Goal: Transaction & Acquisition: Purchase product/service

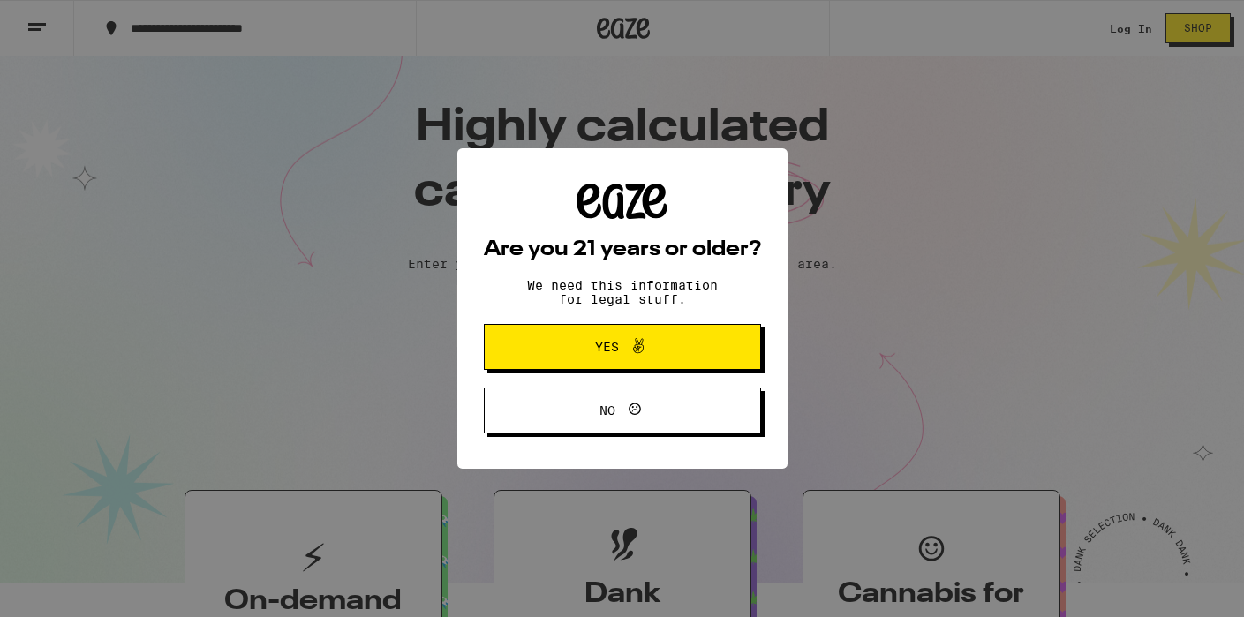
click at [628, 351] on icon at bounding box center [638, 346] width 21 height 21
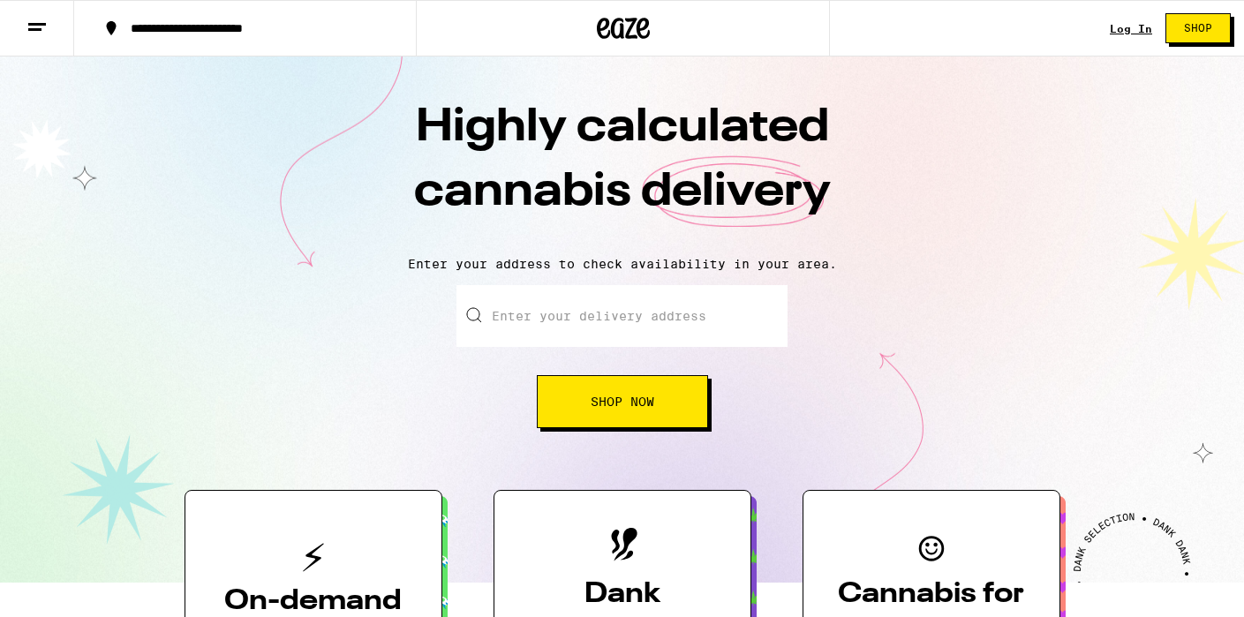
click at [1129, 32] on link "Log In" at bounding box center [1131, 28] width 42 height 11
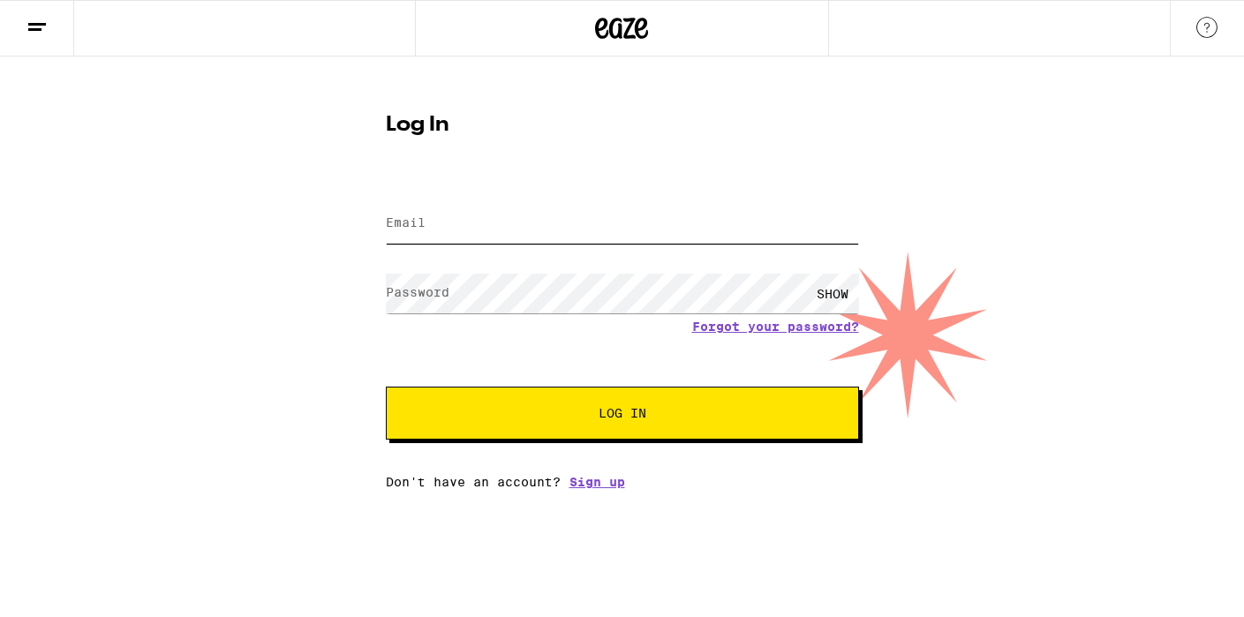
type input "[EMAIL_ADDRESS][DOMAIN_NAME]"
click at [632, 428] on button "Log In" at bounding box center [622, 413] width 473 height 53
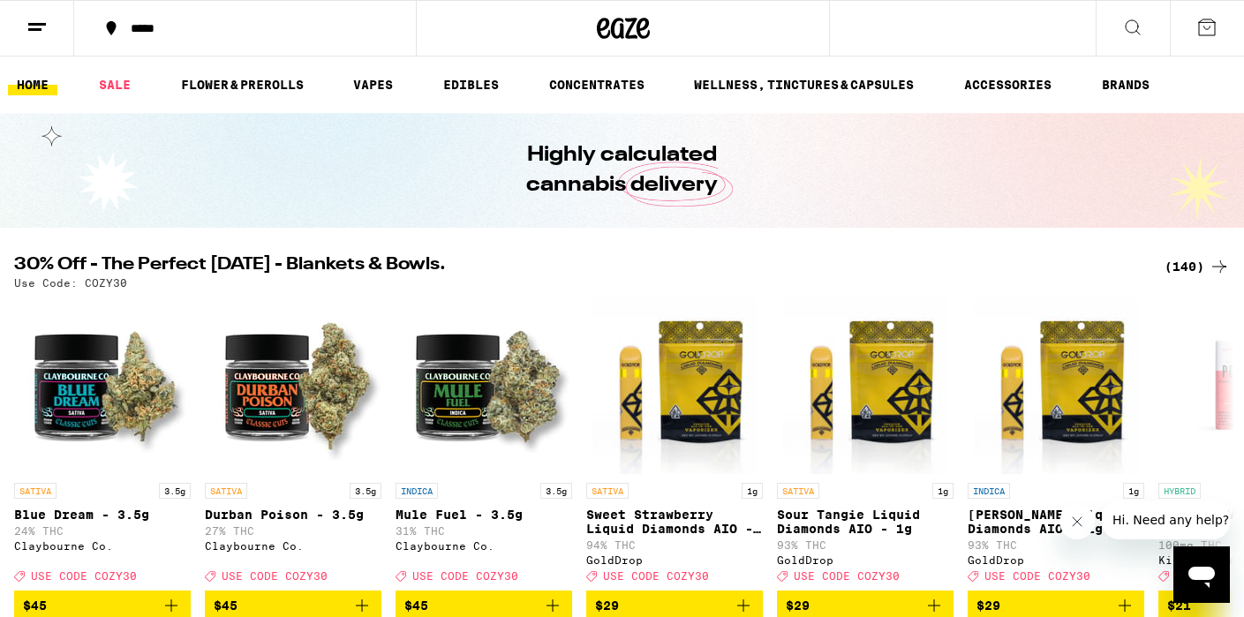
click at [26, 38] on button at bounding box center [37, 29] width 74 height 56
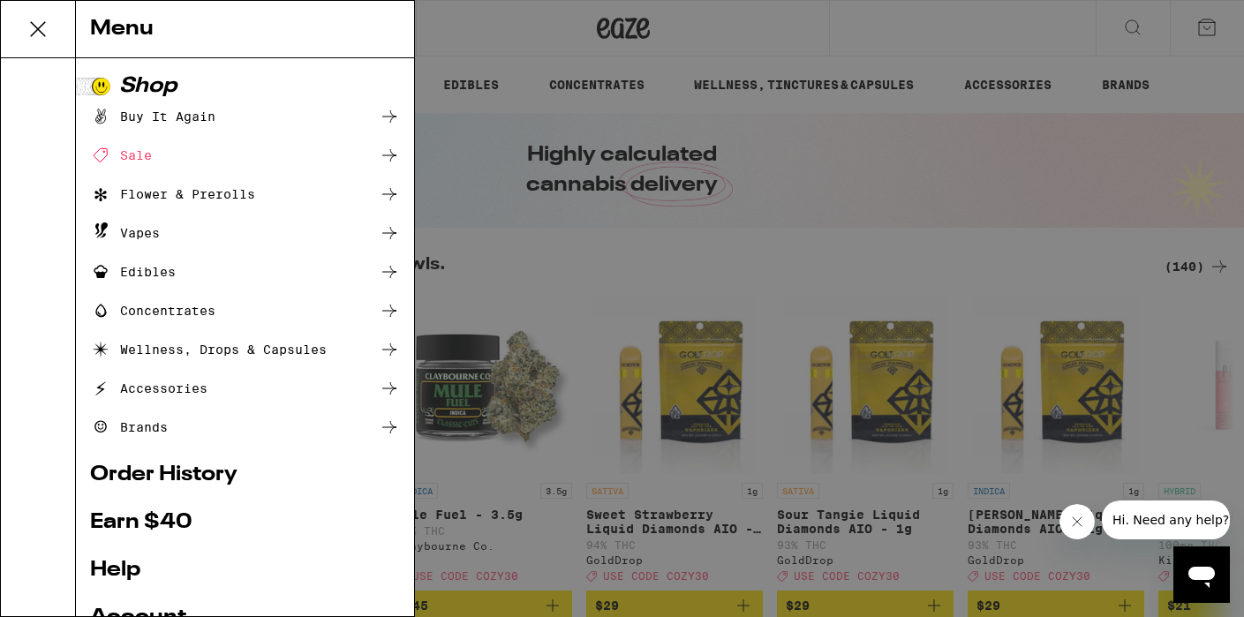
scroll to position [136, 0]
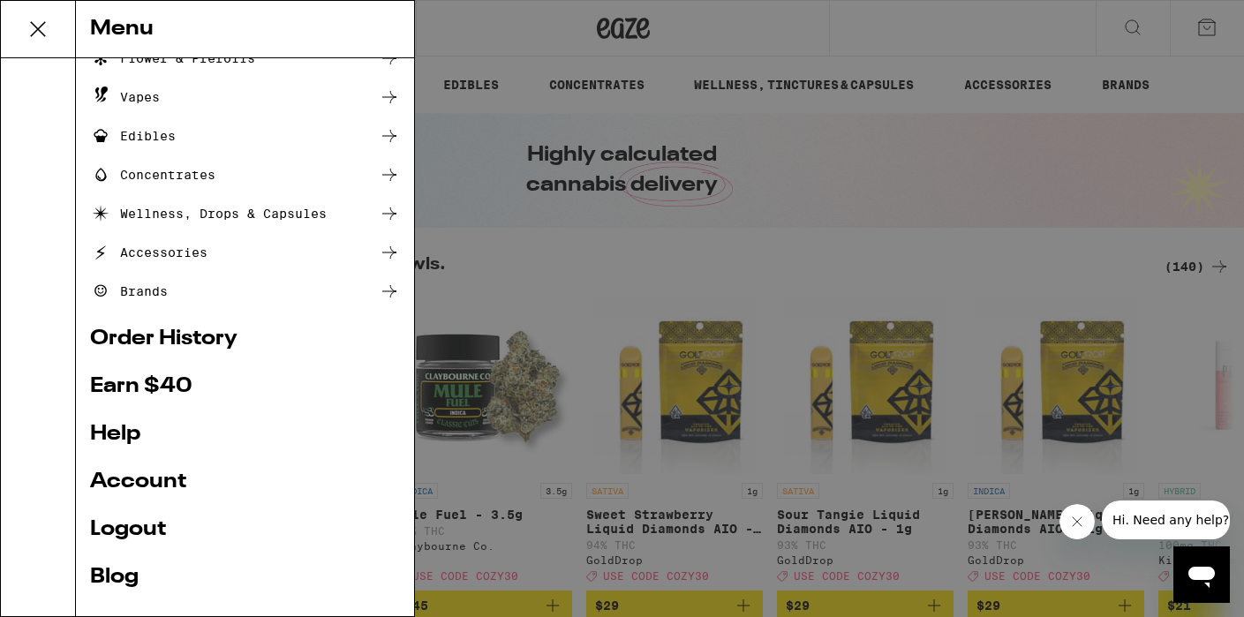
click at [133, 386] on link "Earn $ 40" at bounding box center [245, 386] width 310 height 21
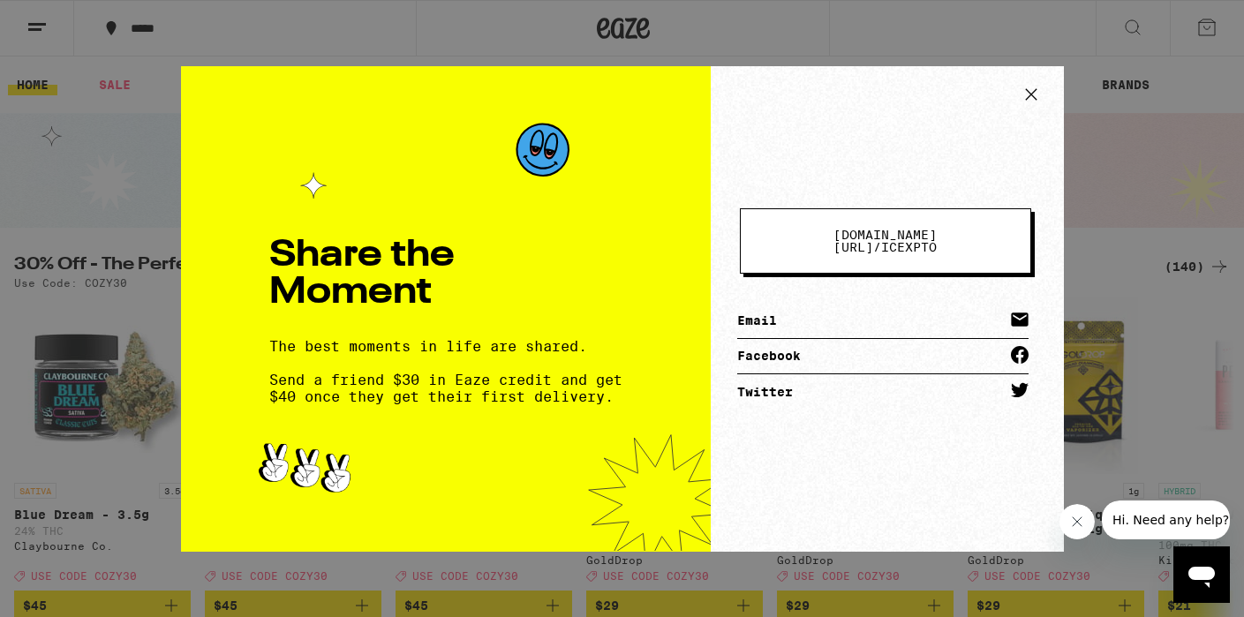
click at [929, 240] on span "[DOMAIN_NAME][URL] / icexpto" at bounding box center [886, 241] width 148 height 25
click at [895, 238] on span "[DOMAIN_NAME][URL] /" at bounding box center [885, 241] width 103 height 26
click at [1035, 92] on icon at bounding box center [1031, 94] width 26 height 26
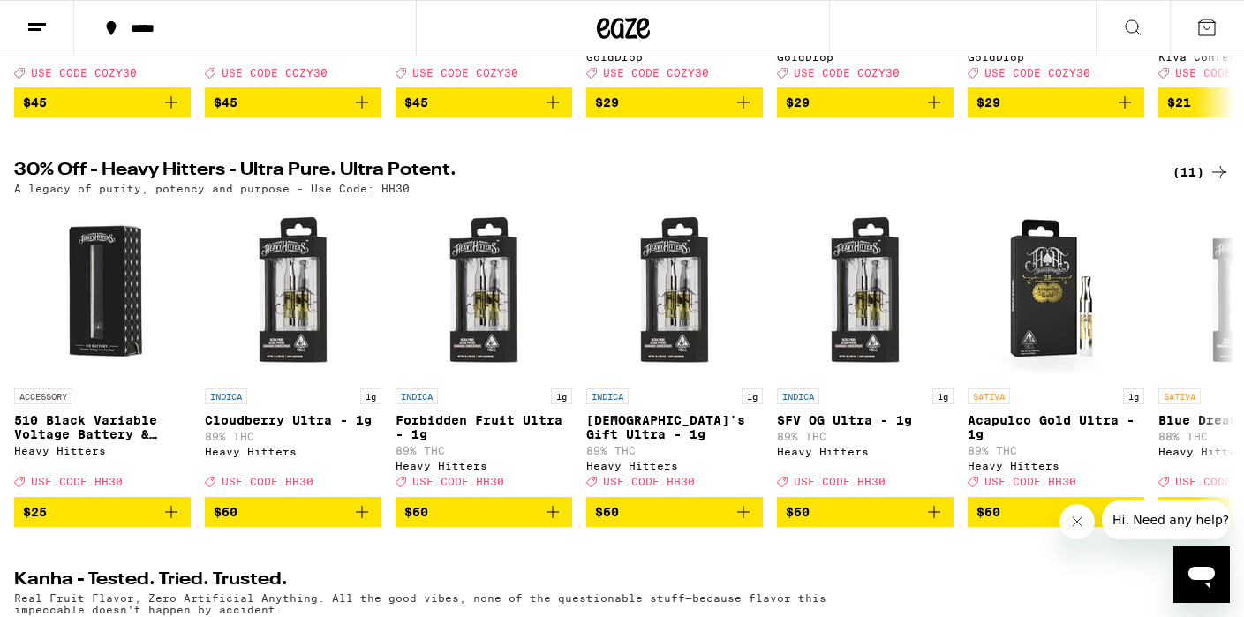
scroll to position [506, 0]
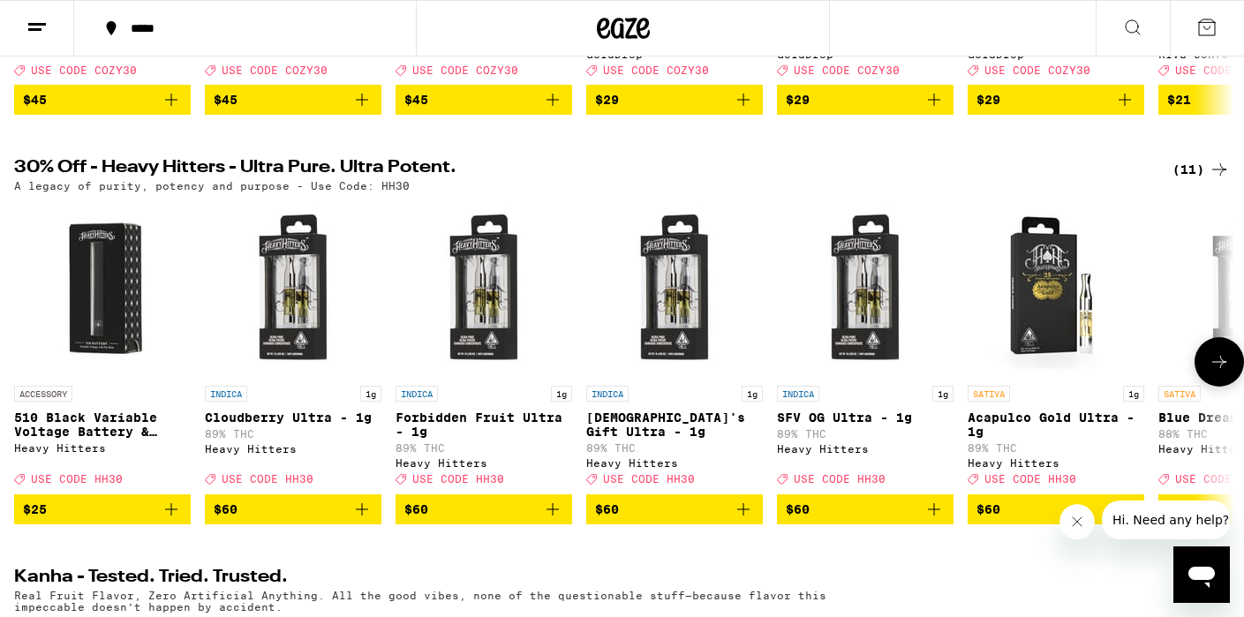
click at [1217, 373] on icon at bounding box center [1219, 361] width 21 height 21
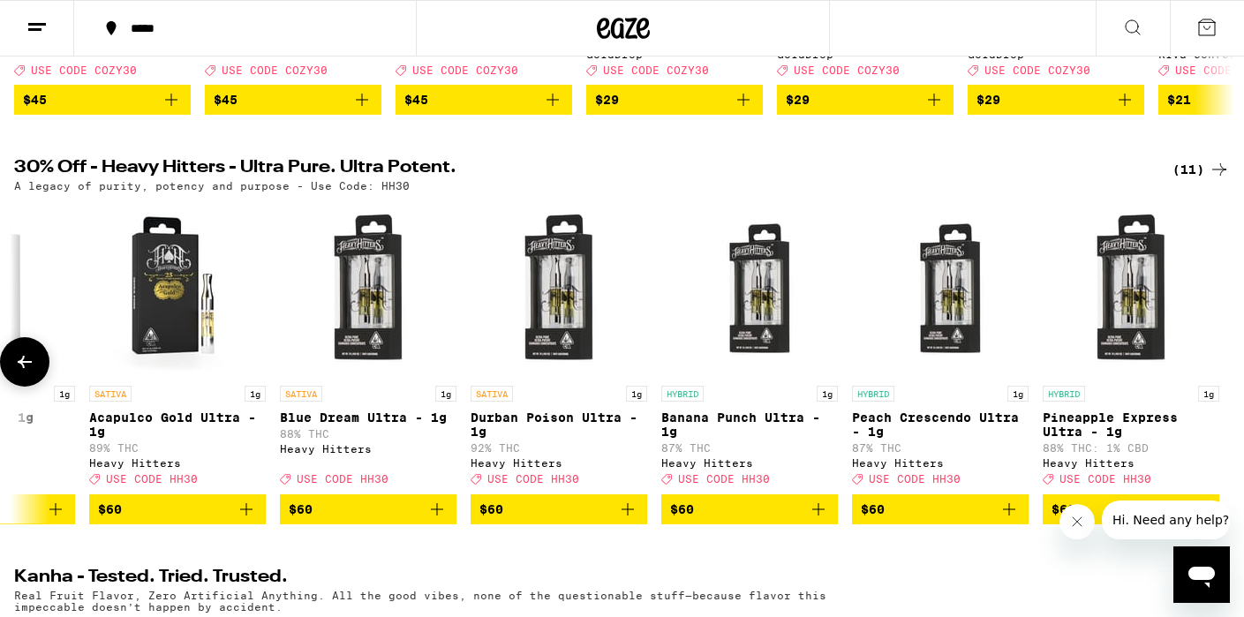
scroll to position [0, 882]
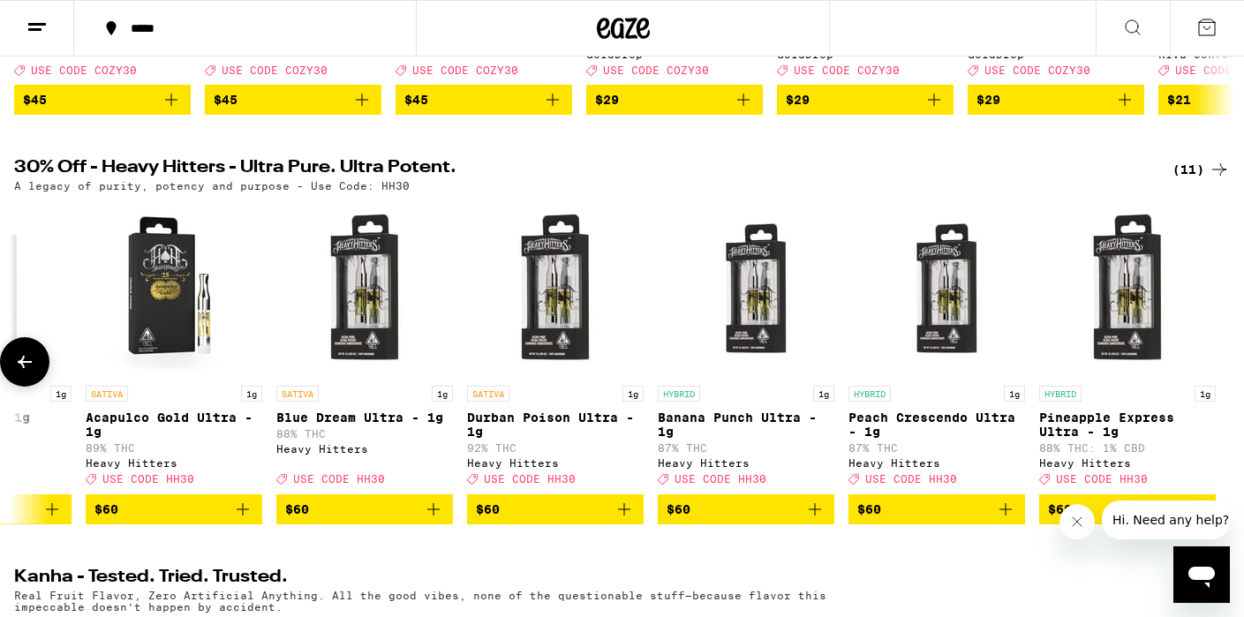
click at [1217, 379] on div at bounding box center [1219, 361] width 49 height 49
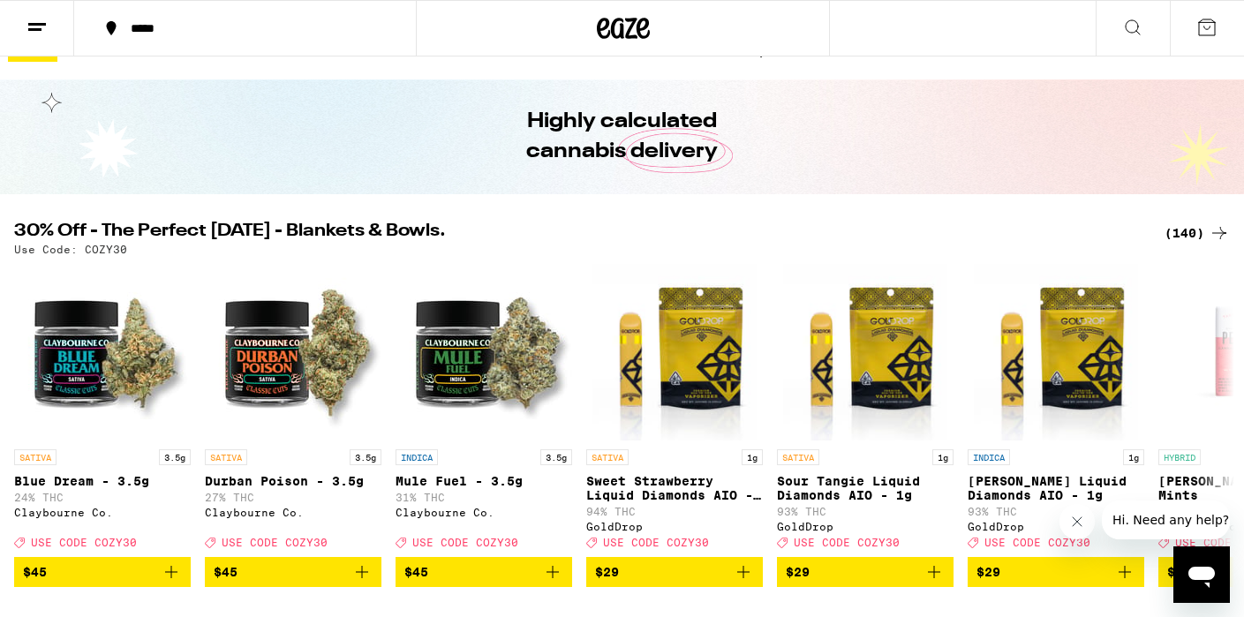
scroll to position [0, 0]
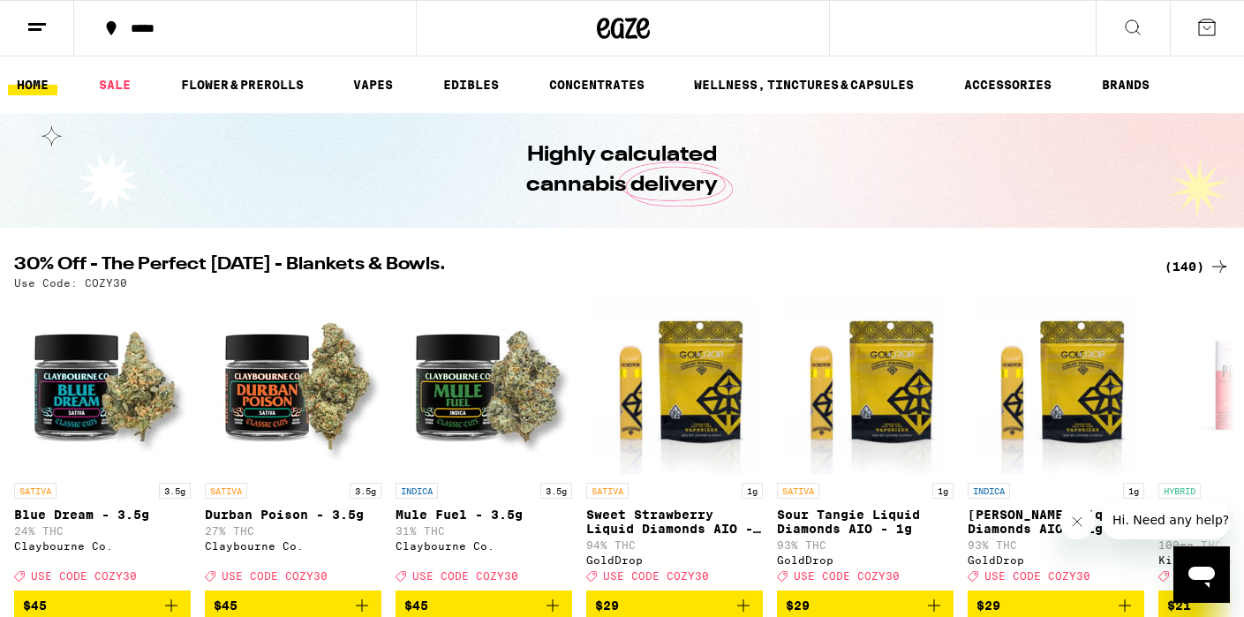
click at [45, 24] on line at bounding box center [37, 24] width 18 height 0
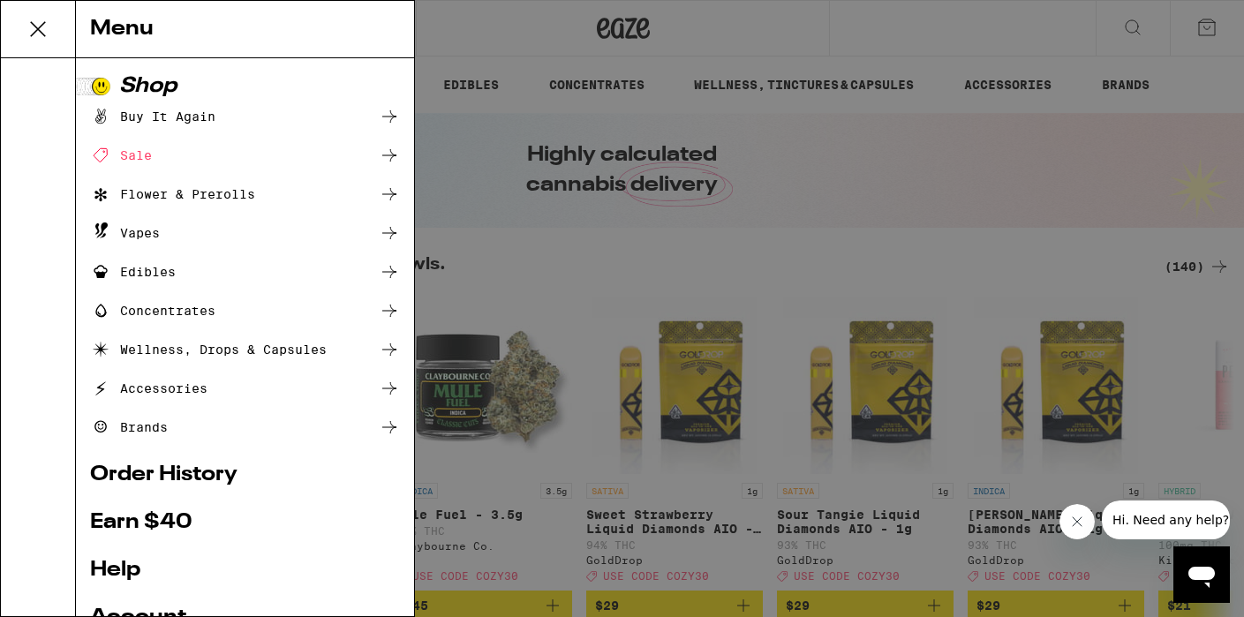
scroll to position [194, 0]
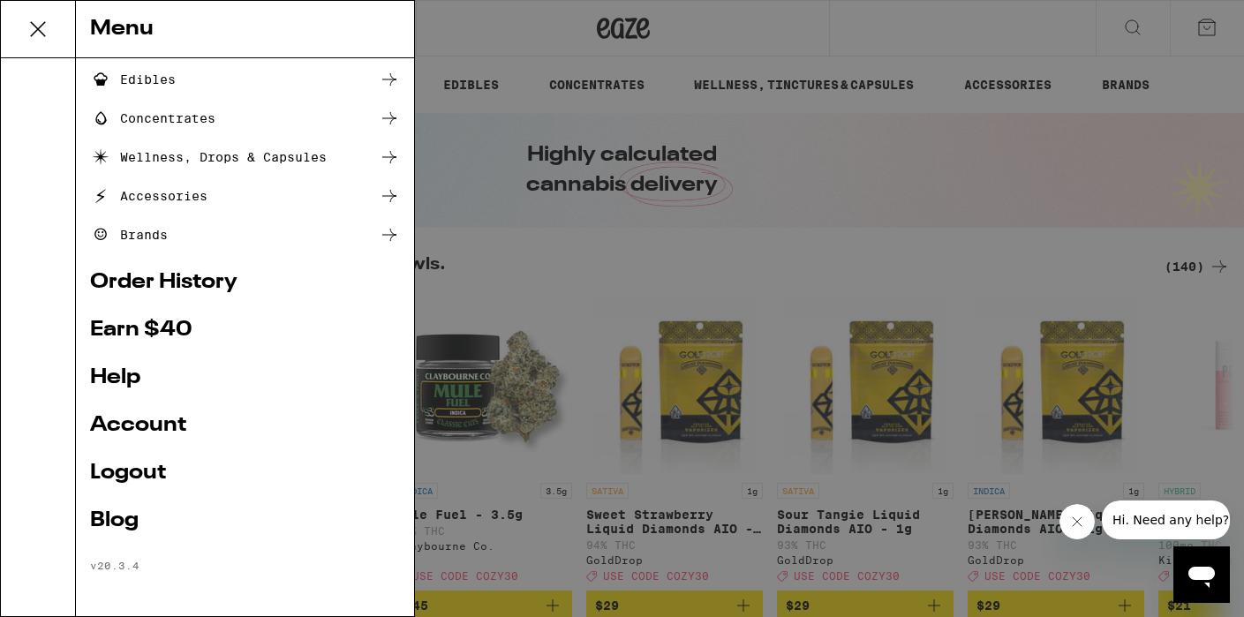
click at [139, 472] on link "Logout" at bounding box center [245, 473] width 310 height 21
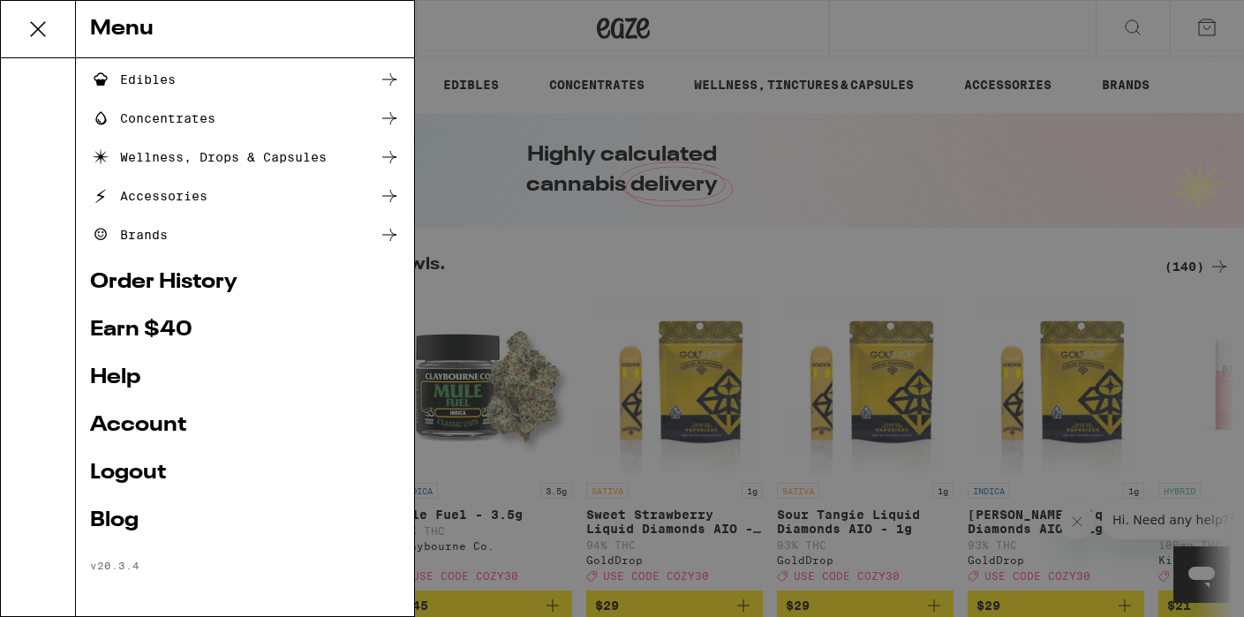
scroll to position [76, 0]
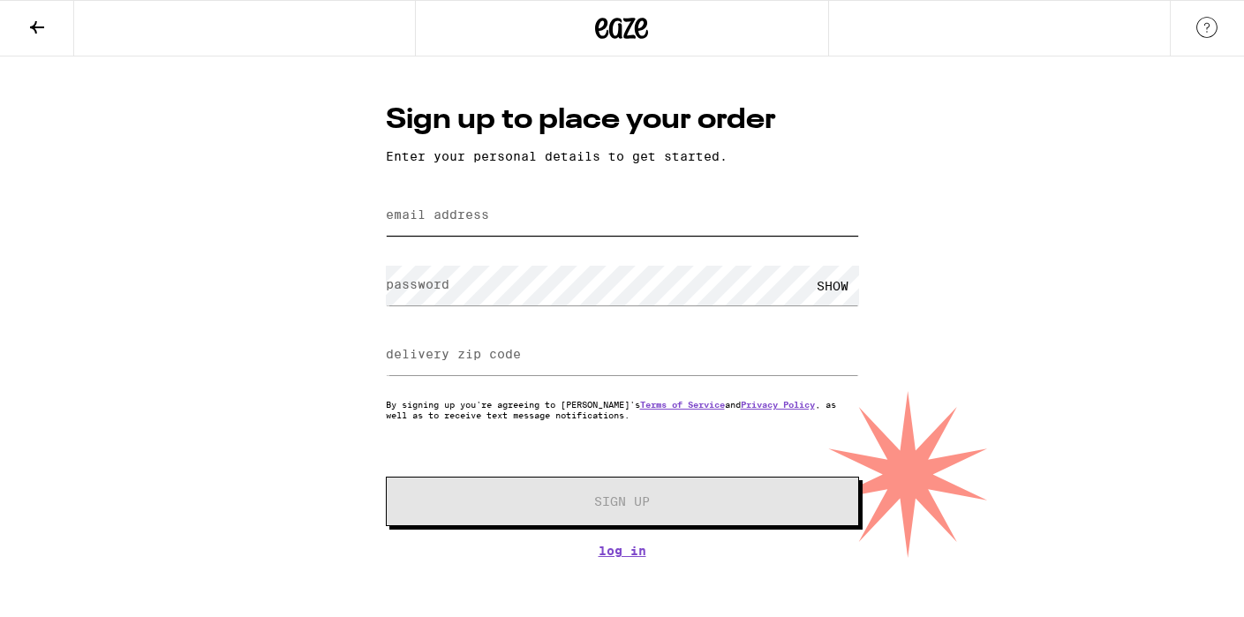
click at [522, 225] on input "email address" at bounding box center [622, 216] width 473 height 40
type input "n"
type input "[EMAIL_ADDRESS][DOMAIN_NAME]"
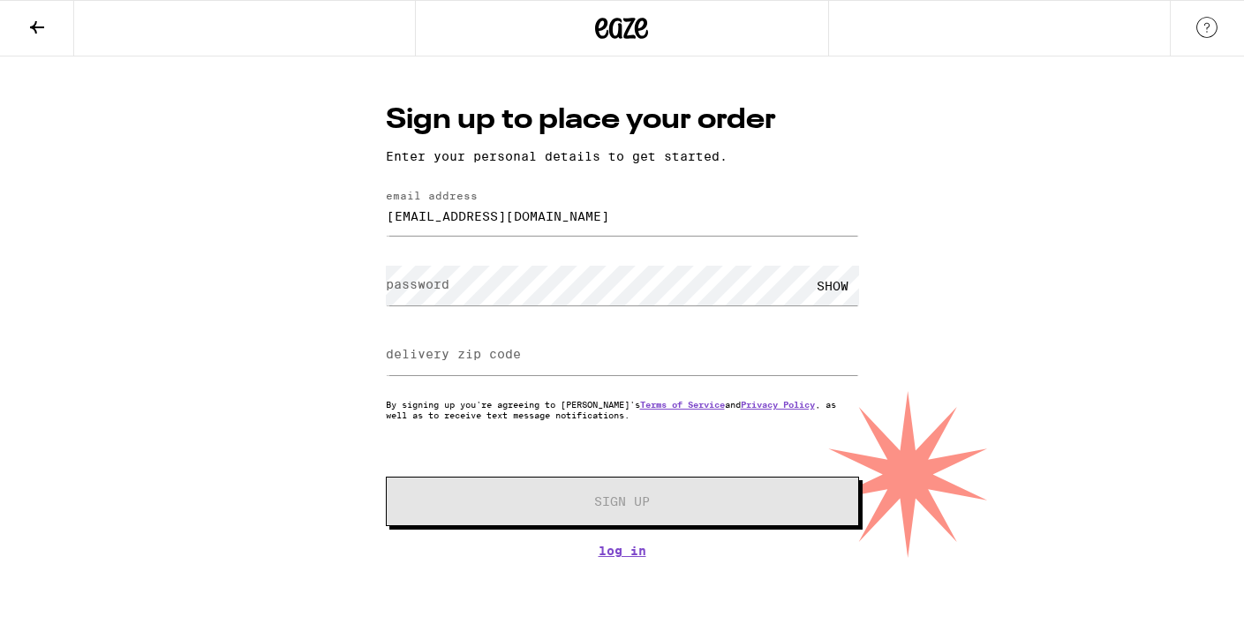
click at [432, 283] on label "password" at bounding box center [418, 284] width 64 height 14
click at [287, 360] on div "Sign up to place your order Enter your personal details to get started. email a…" at bounding box center [622, 308] width 1244 height 502
click at [420, 359] on label "delivery zip code" at bounding box center [453, 354] width 135 height 14
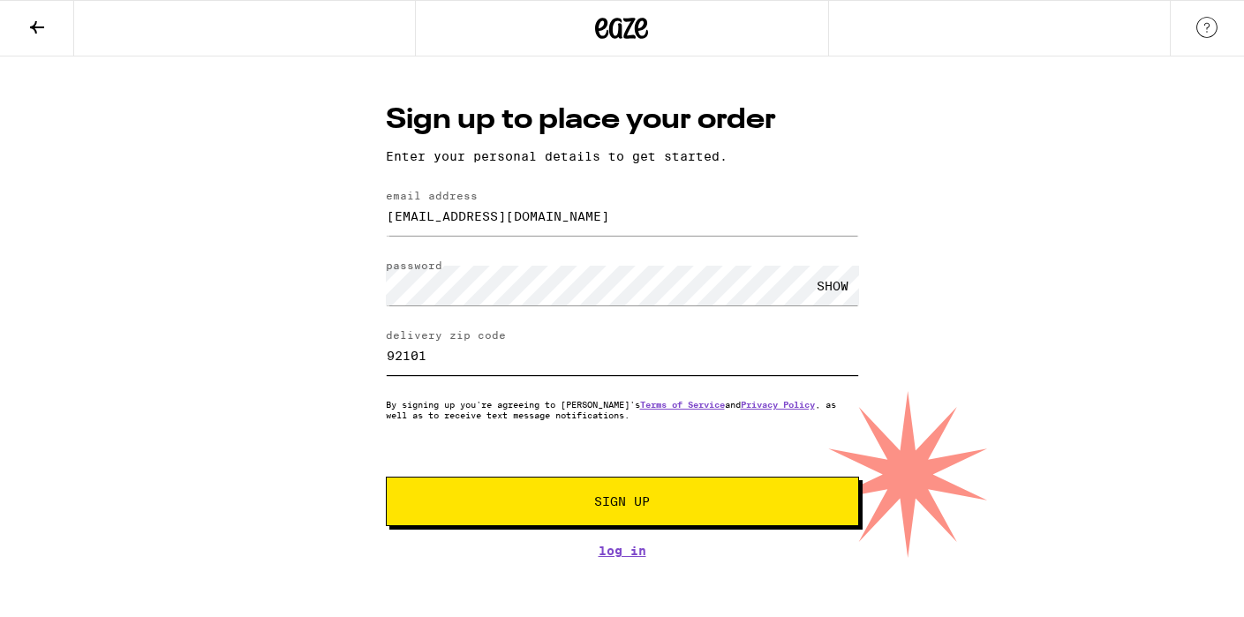
type input "92101"
click at [291, 322] on div "Sign up to place your order Enter your personal details to get started. email a…" at bounding box center [622, 308] width 1244 height 502
click at [625, 506] on span "Sign Up" at bounding box center [622, 501] width 56 height 12
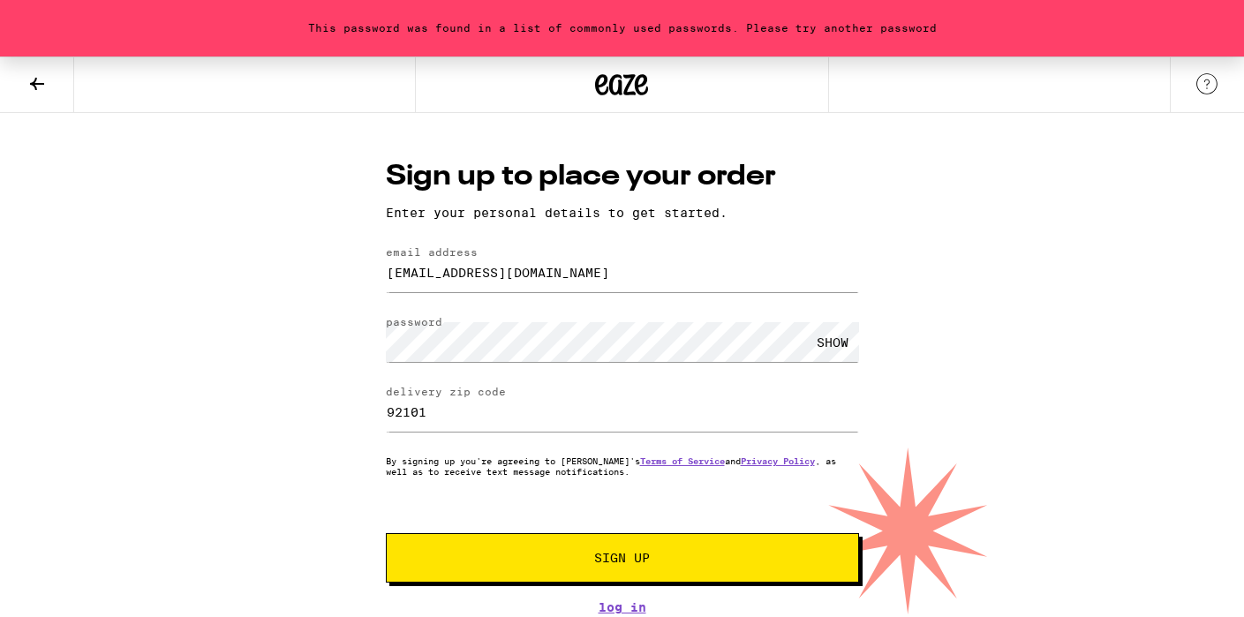
click at [823, 347] on div "SHOW" at bounding box center [832, 342] width 53 height 40
click at [587, 559] on span "Sign Up" at bounding box center [622, 558] width 351 height 12
